Goal: Task Accomplishment & Management: Manage account settings

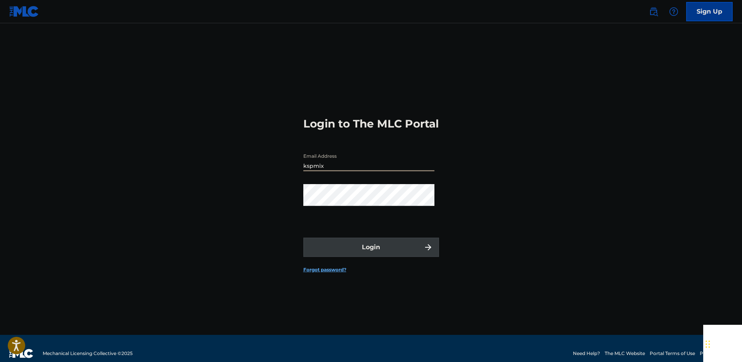
click at [333, 171] on input "kspmix" at bounding box center [368, 160] width 131 height 22
type input "[EMAIL_ADDRESS][DOMAIN_NAME]"
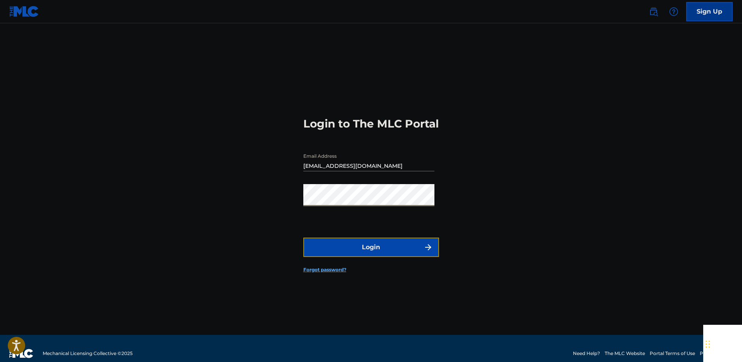
click at [393, 252] on button "Login" at bounding box center [371, 247] width 136 height 19
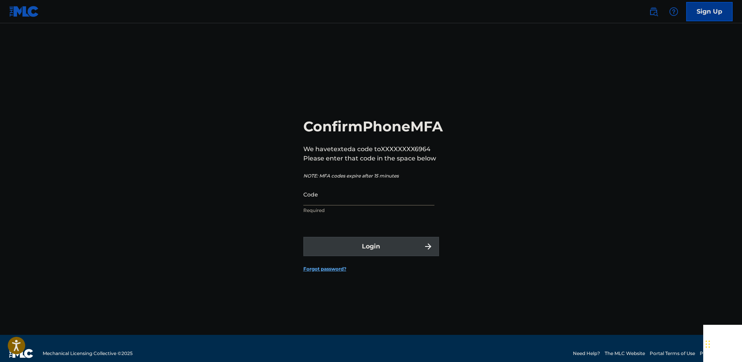
click at [331, 205] on input "Code" at bounding box center [368, 194] width 131 height 22
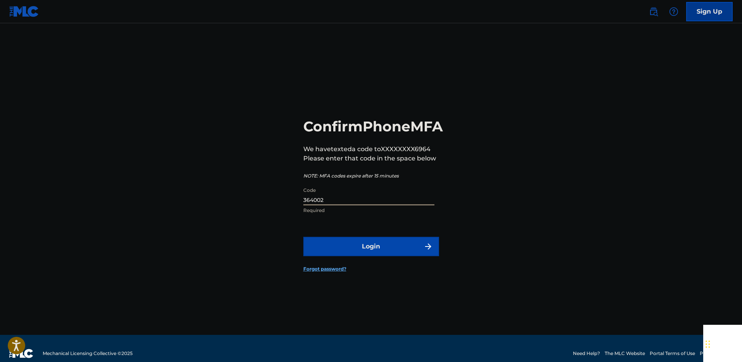
type input "364002"
click at [352, 256] on button "Login" at bounding box center [371, 246] width 136 height 19
